Goal: Task Accomplishment & Management: Use online tool/utility

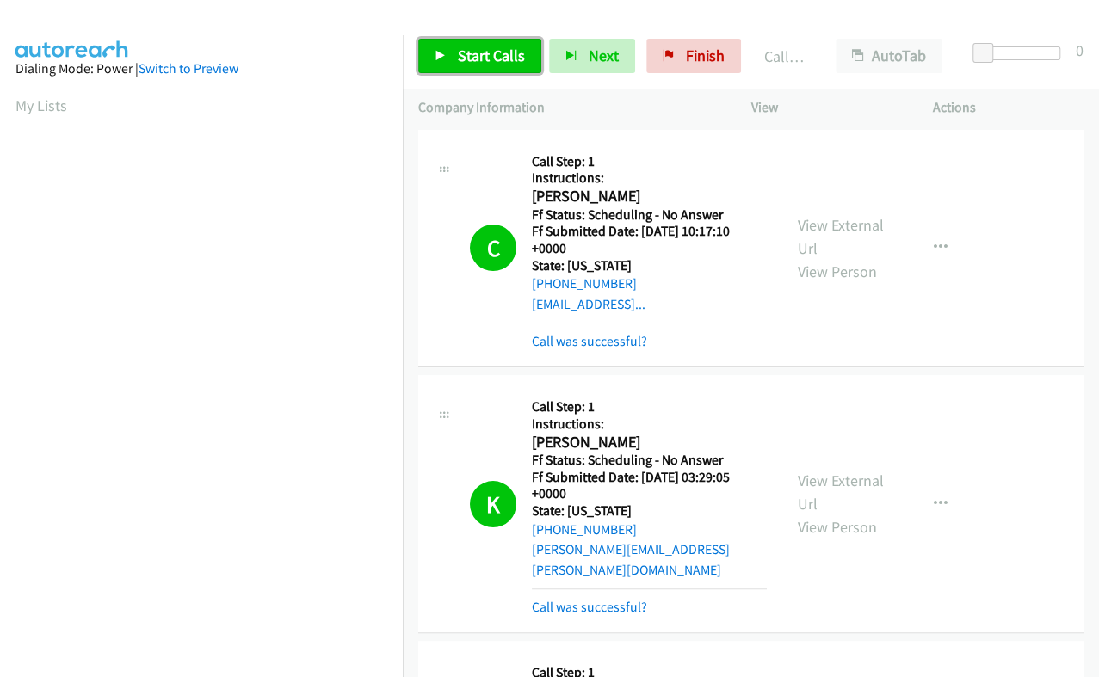
scroll to position [292, 0]
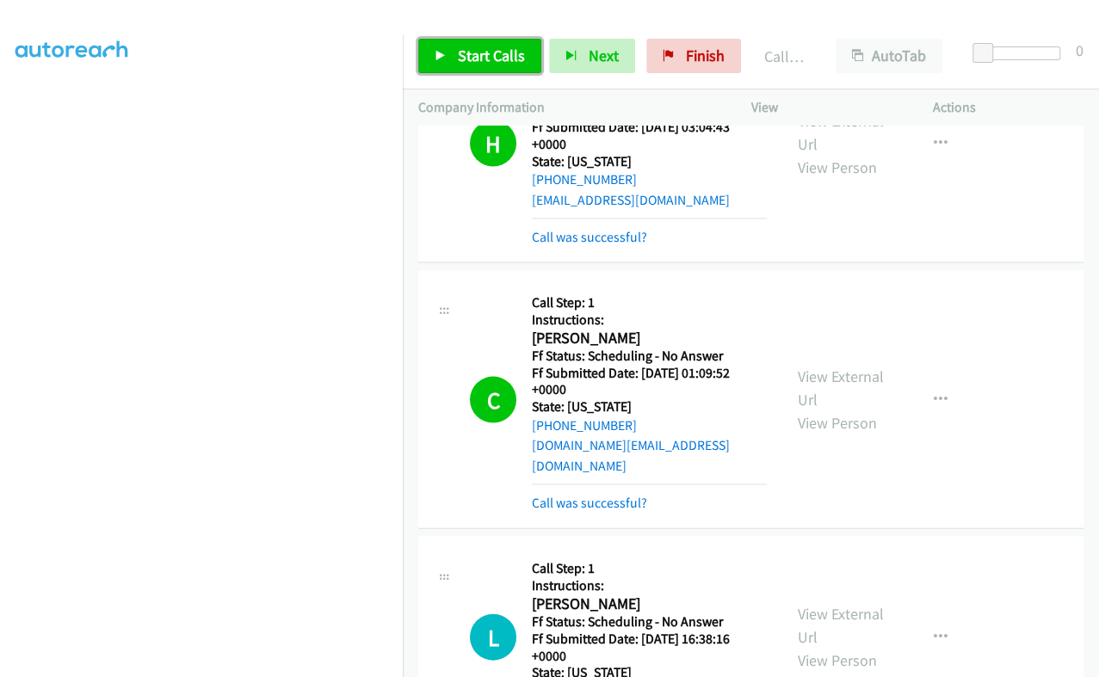
drag, startPoint x: 0, startPoint y: 0, endPoint x: 480, endPoint y: 52, distance: 483.0
click at [480, 52] on span "Start Calls" at bounding box center [491, 56] width 67 height 20
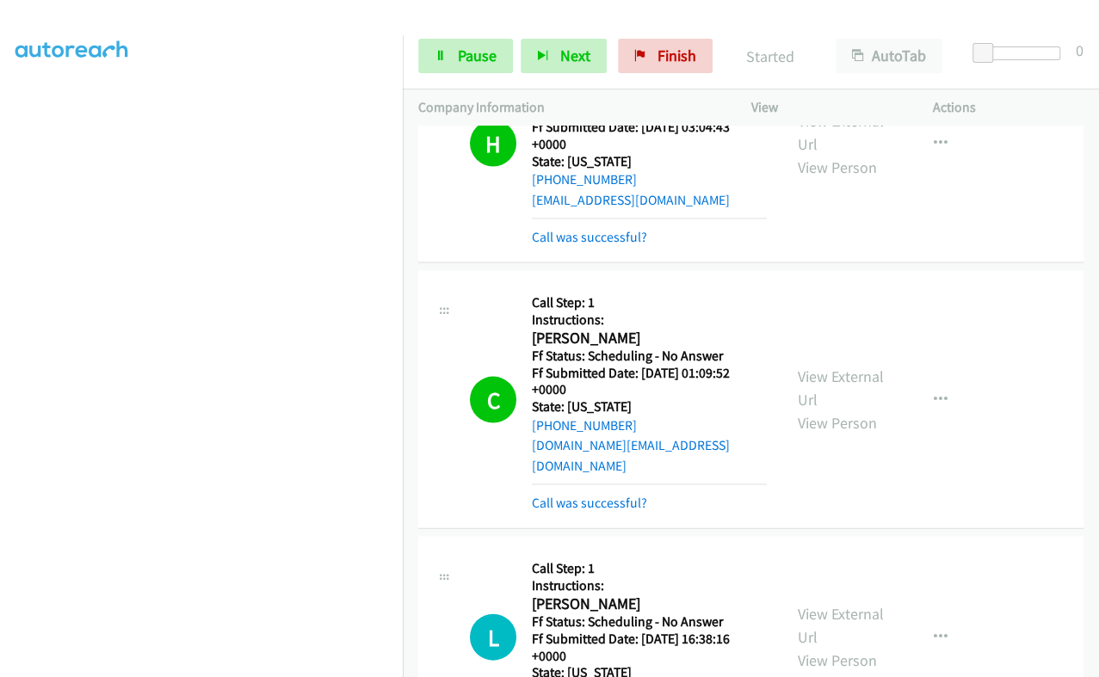
scroll to position [5093, 0]
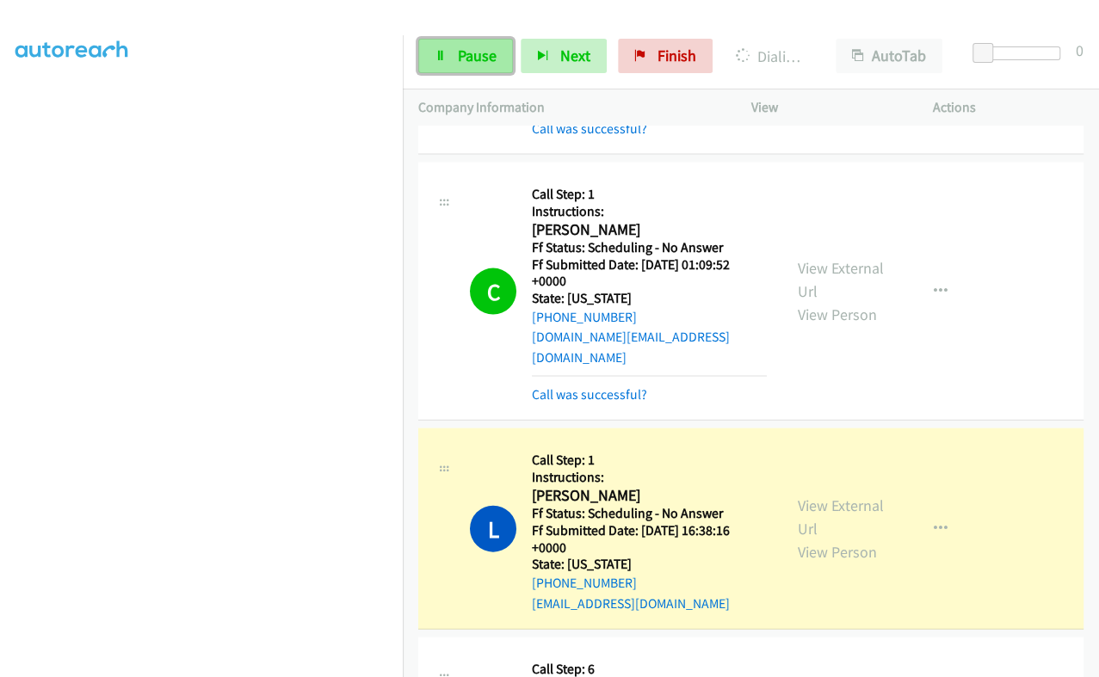
click at [474, 49] on span "Pause" at bounding box center [477, 56] width 39 height 20
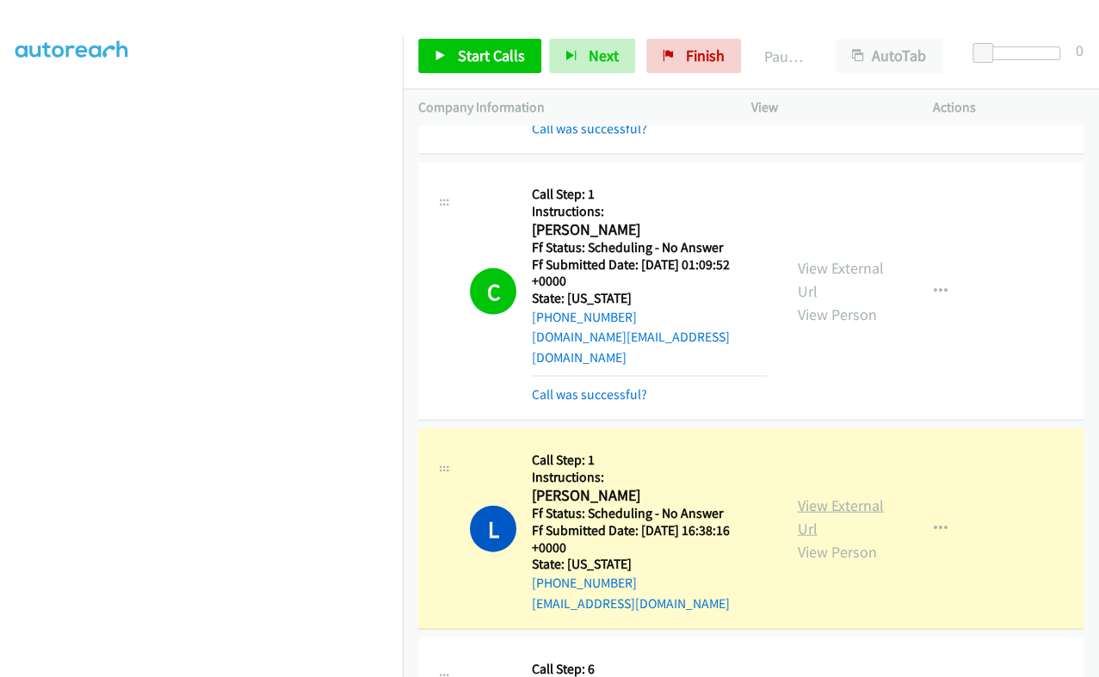
click at [800, 496] on link "View External Url" at bounding box center [841, 517] width 86 height 43
click at [552, 486] on h2 "[PERSON_NAME]" at bounding box center [649, 496] width 235 height 20
copy h2 "Lizbet"
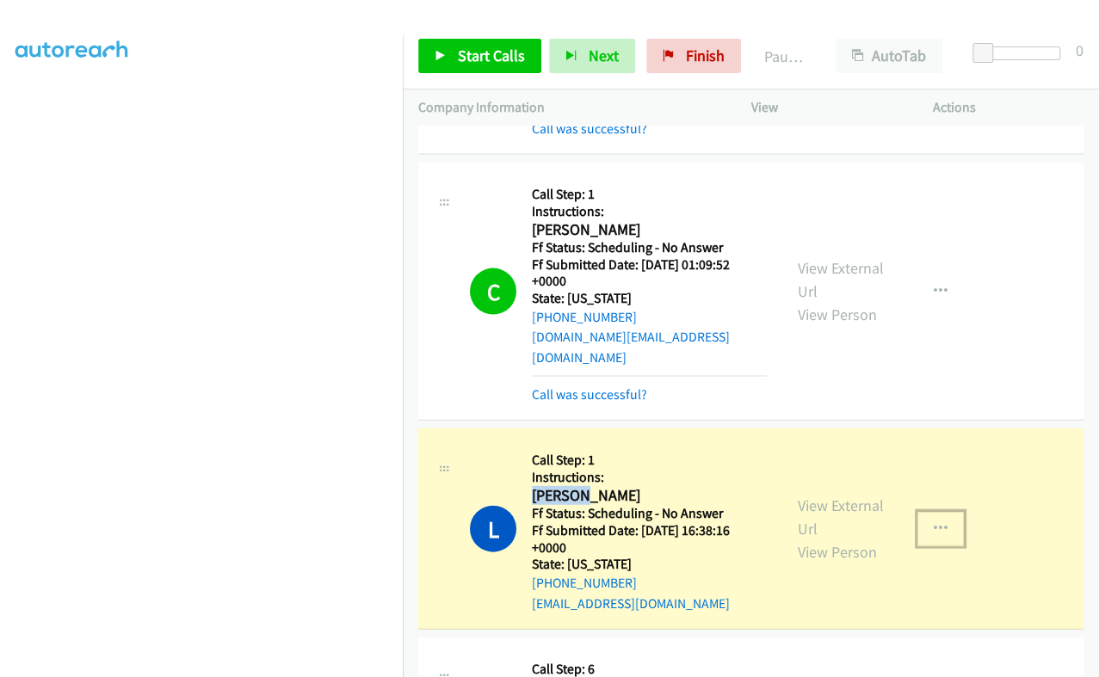
click at [934, 522] on icon "button" at bounding box center [941, 529] width 14 height 14
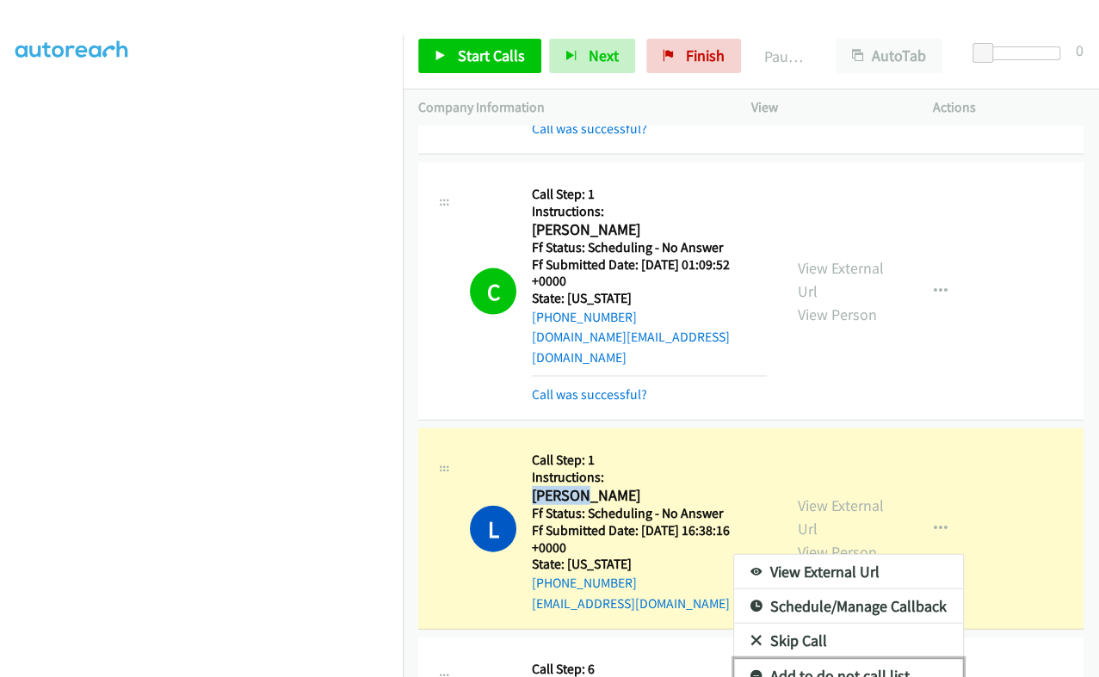
click at [851, 659] on link "Add to do not call list" at bounding box center [848, 676] width 229 height 34
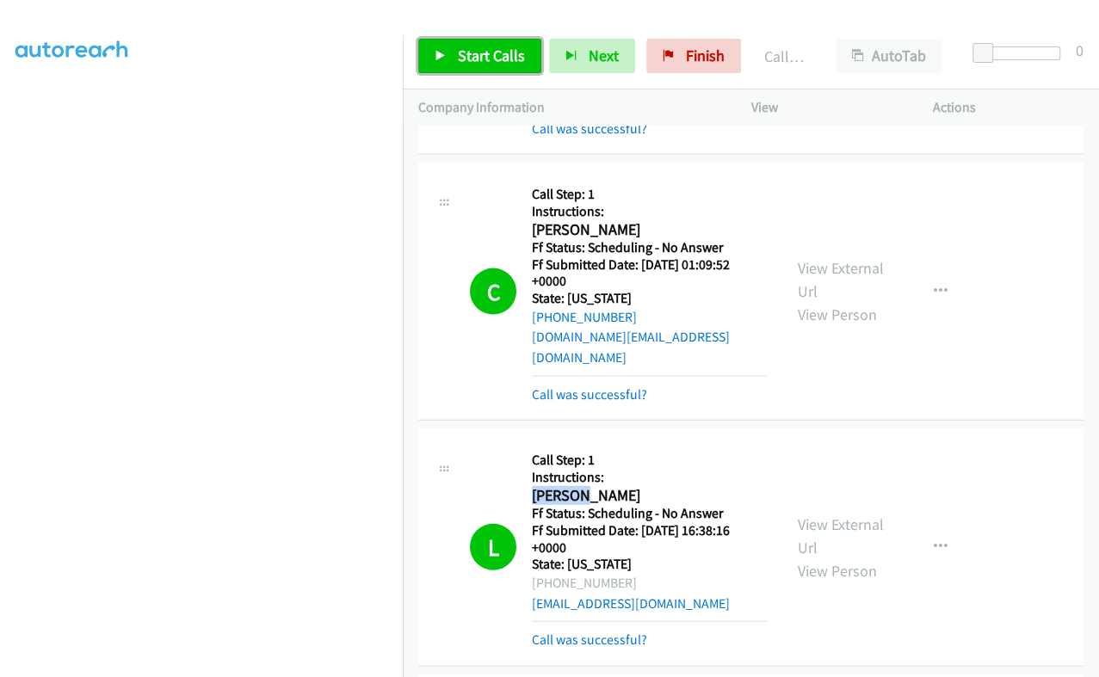
click at [459, 53] on span "Start Calls" at bounding box center [491, 56] width 67 height 20
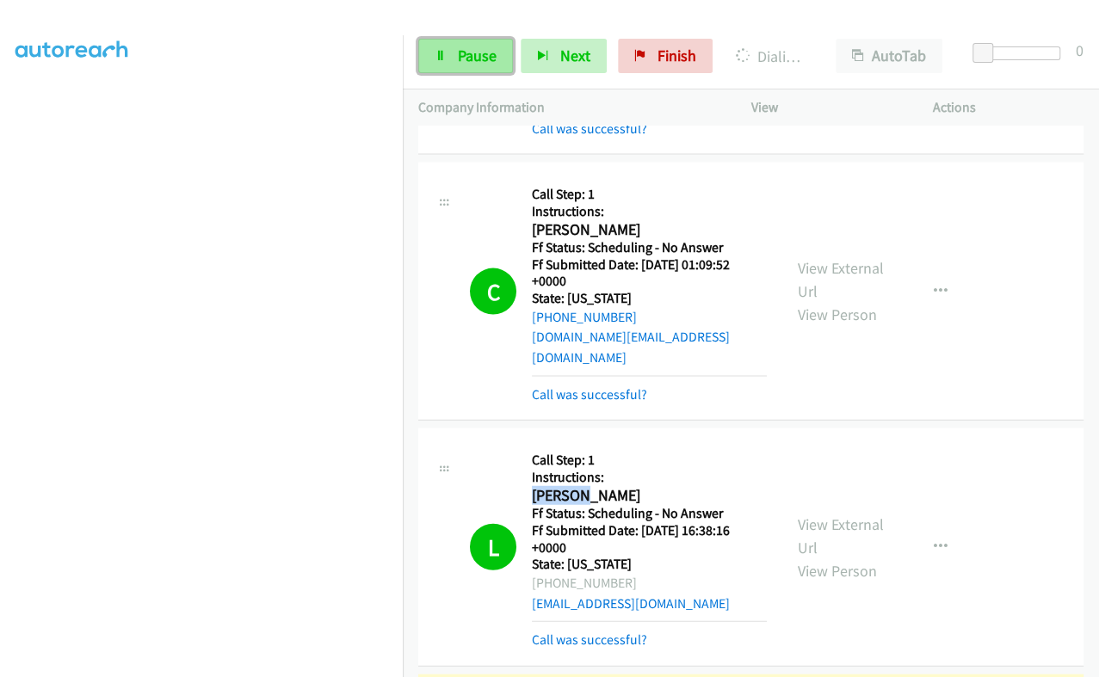
click at [473, 51] on span "Pause" at bounding box center [477, 56] width 39 height 20
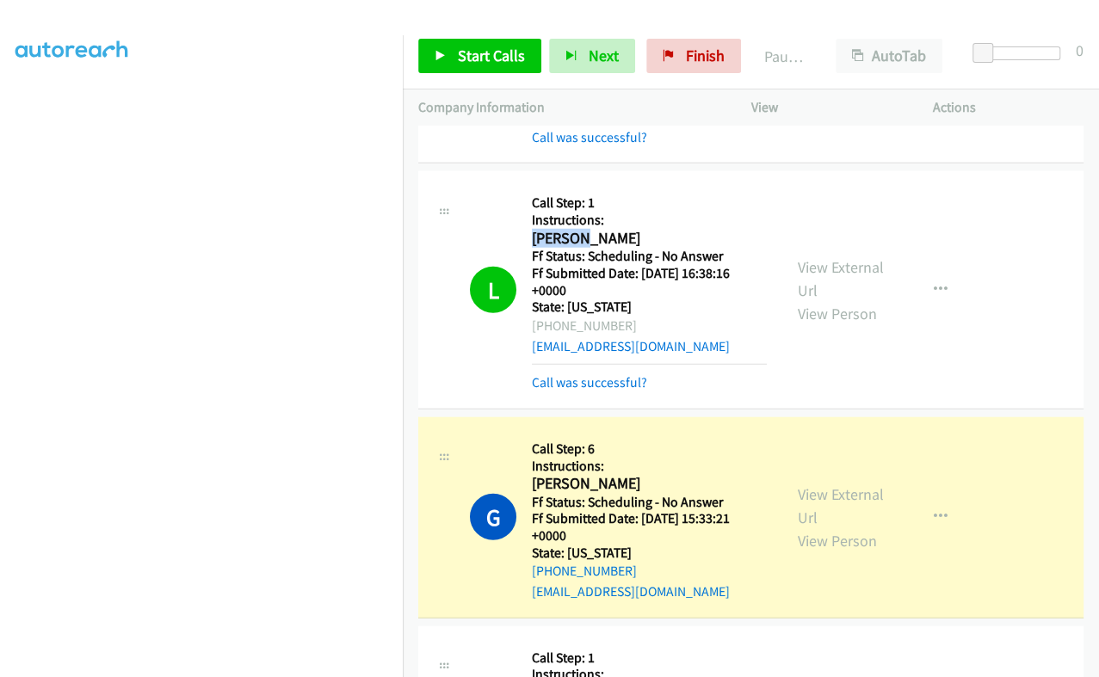
scroll to position [5416, 0]
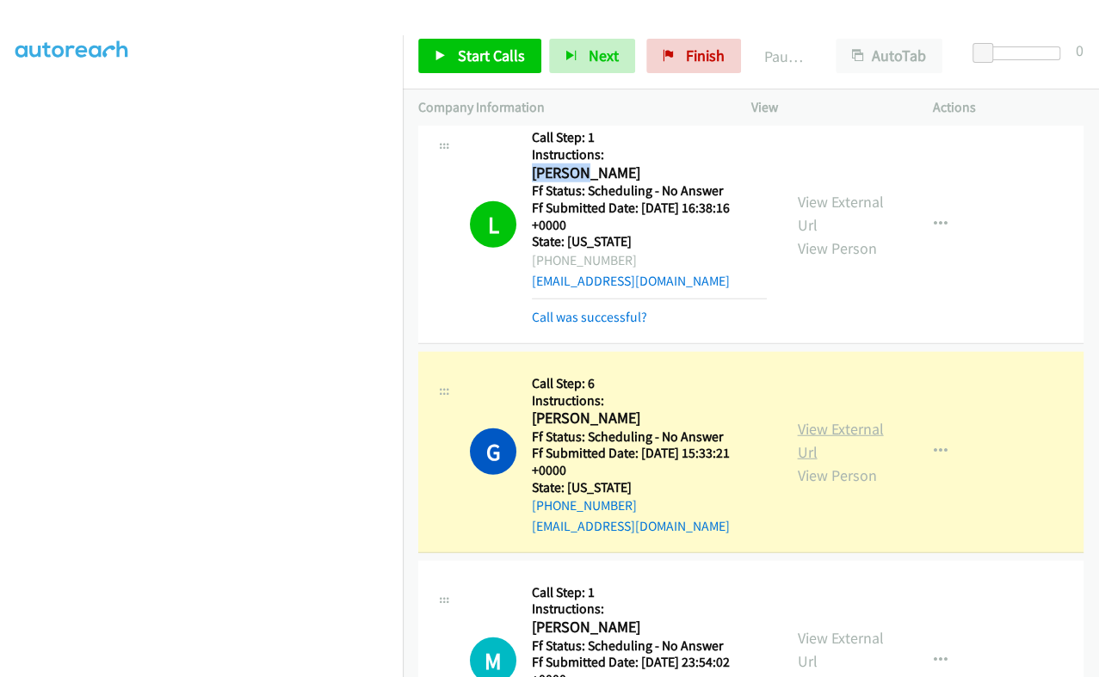
click at [806, 419] on link "View External Url" at bounding box center [841, 440] width 86 height 43
